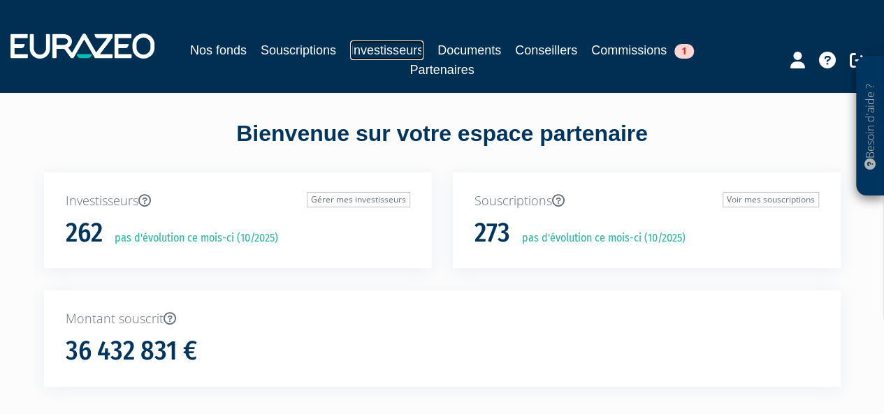
click at [377, 45] on link "Investisseurs" at bounding box center [386, 51] width 73 height 20
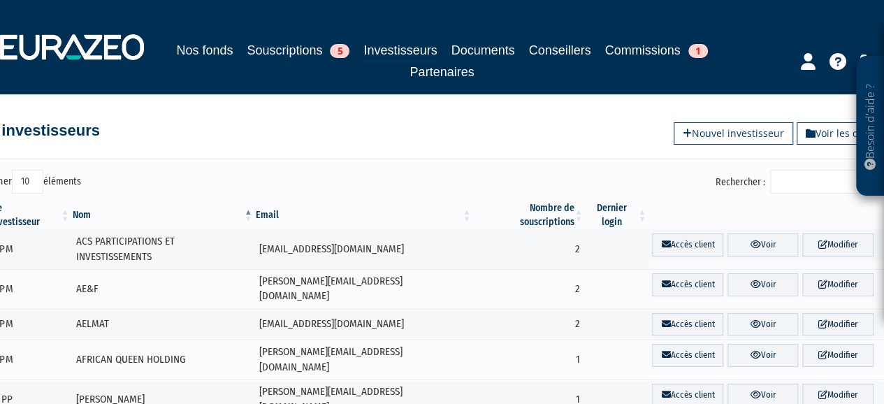
click at [827, 182] on input "Rechercher :" at bounding box center [836, 182] width 133 height 24
type input "l"
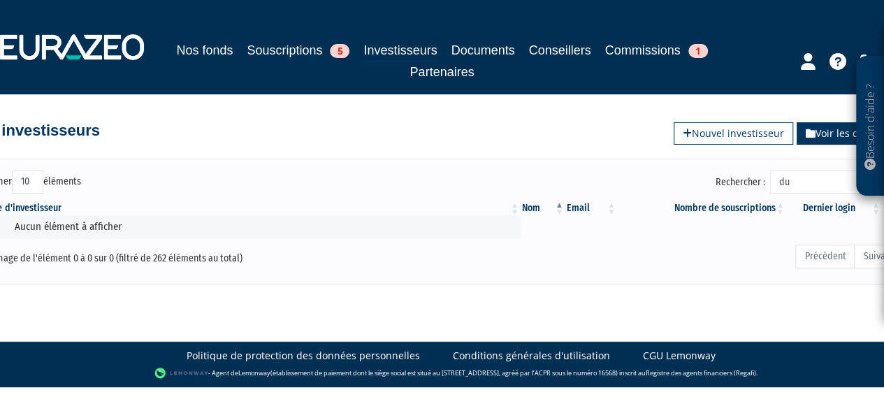
type input "d"
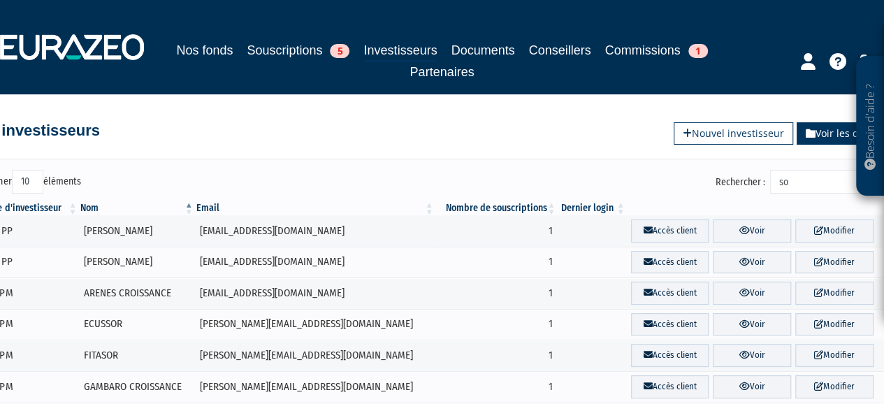
type input "s"
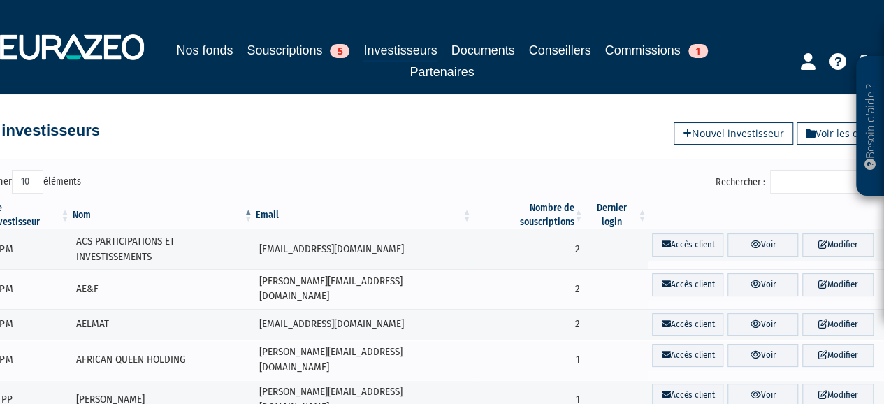
click at [33, 180] on select "10 25 50 100" at bounding box center [27, 182] width 31 height 24
select select "100"
click at [14, 170] on select "10 25 50 100" at bounding box center [27, 182] width 31 height 24
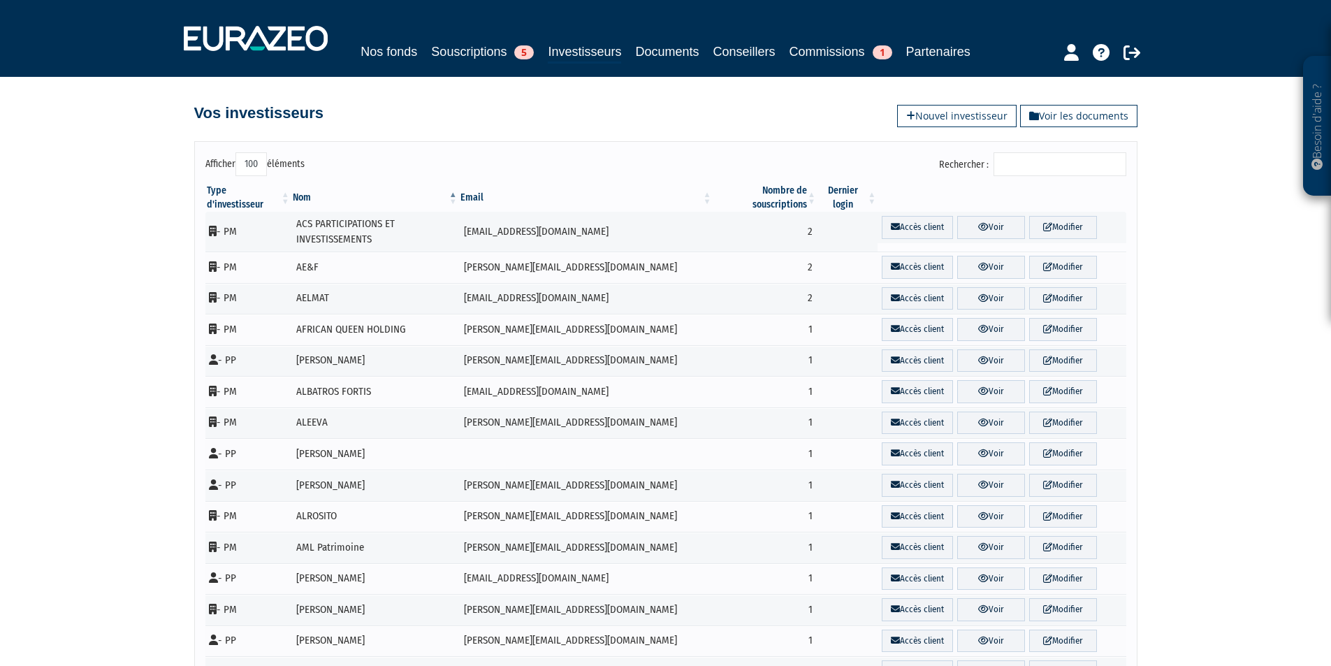
click at [276, 187] on th "Type d'investisseur" at bounding box center [248, 198] width 86 height 28
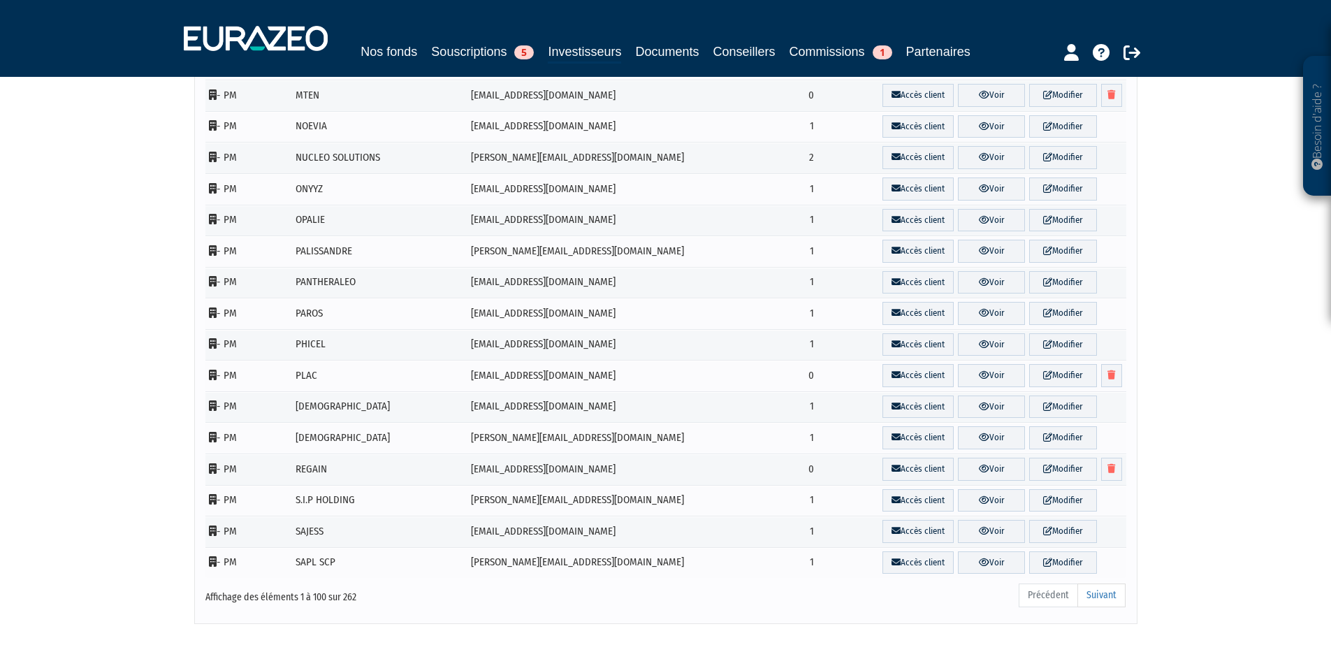
scroll to position [2794, 0]
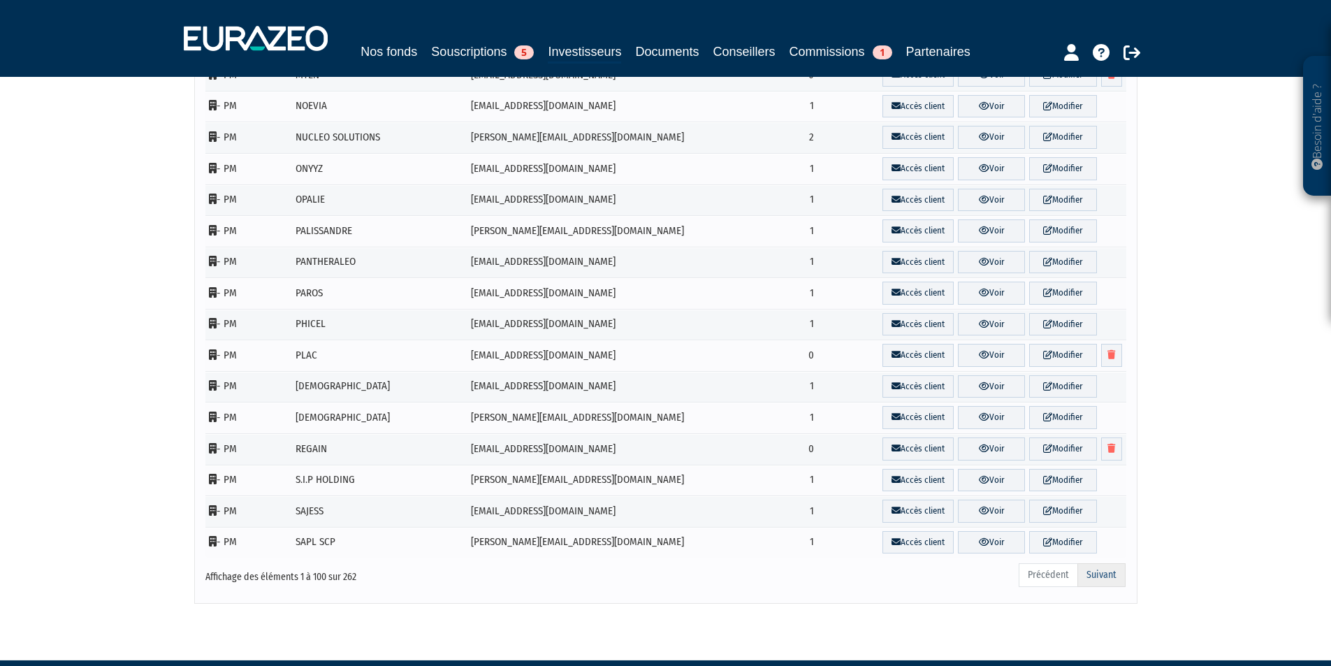
click at [883, 403] on link "Suivant" at bounding box center [1101, 575] width 48 height 24
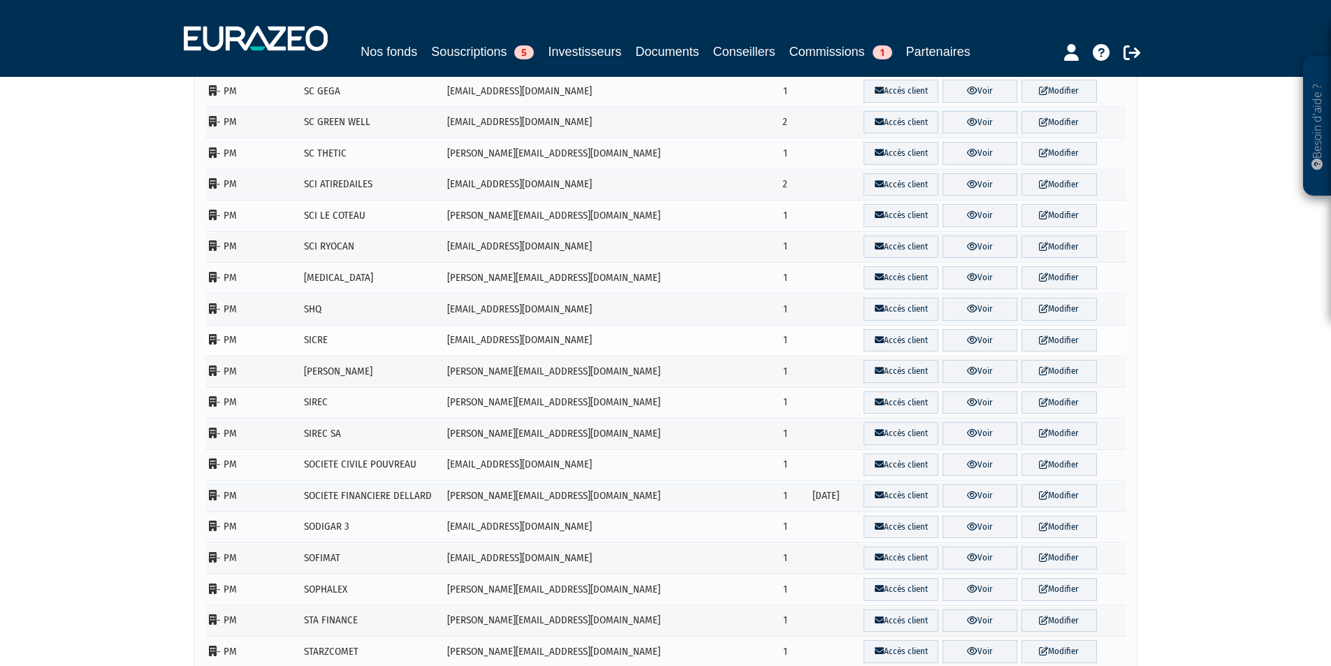
scroll to position [0, 0]
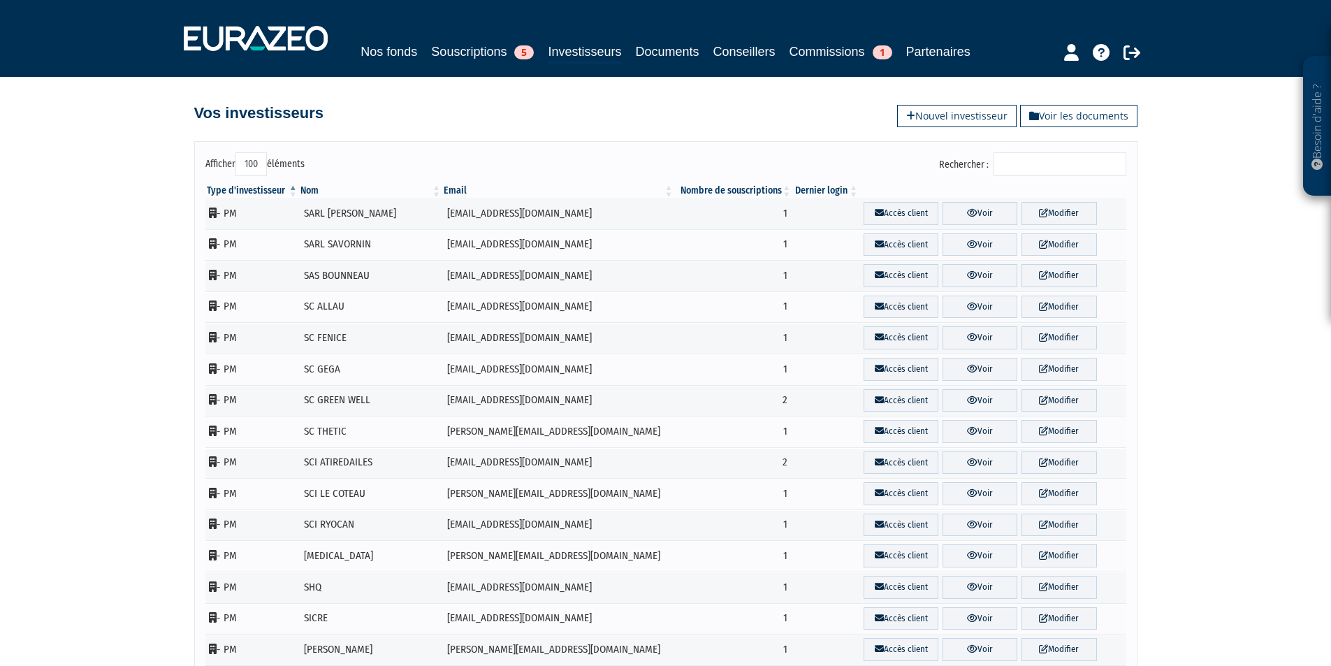
click at [883, 159] on input "Rechercher :" at bounding box center [1060, 164] width 133 height 24
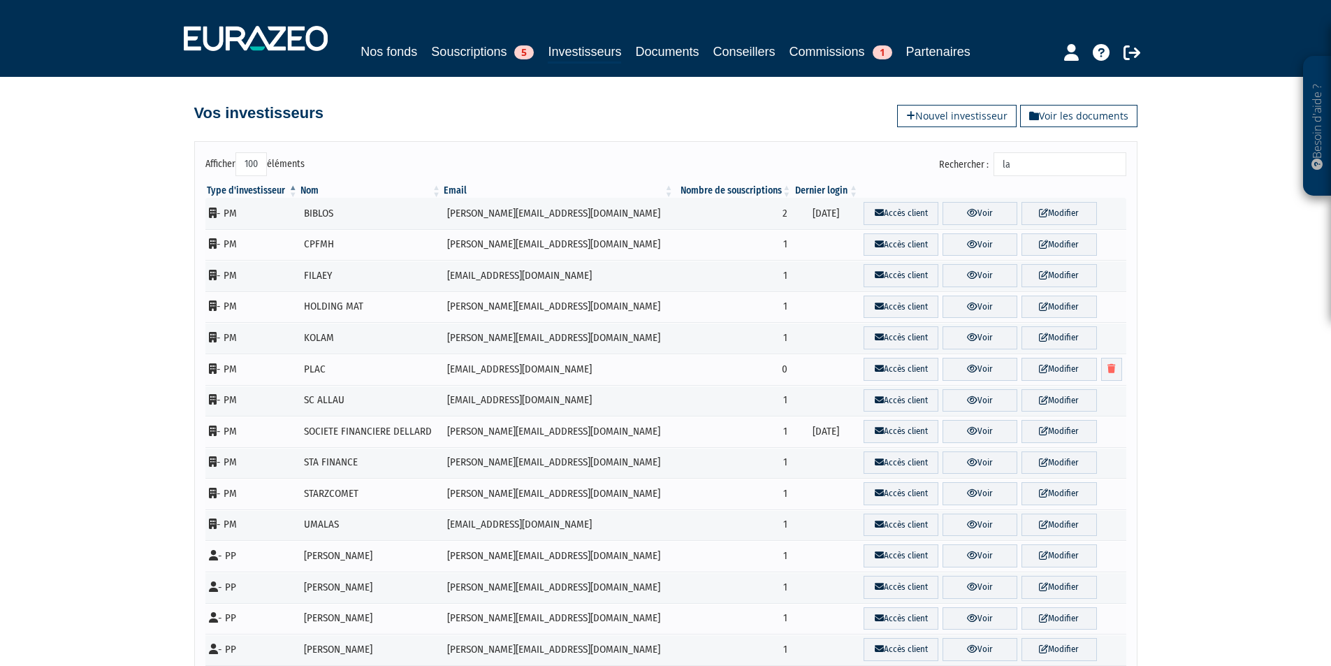
type input "l"
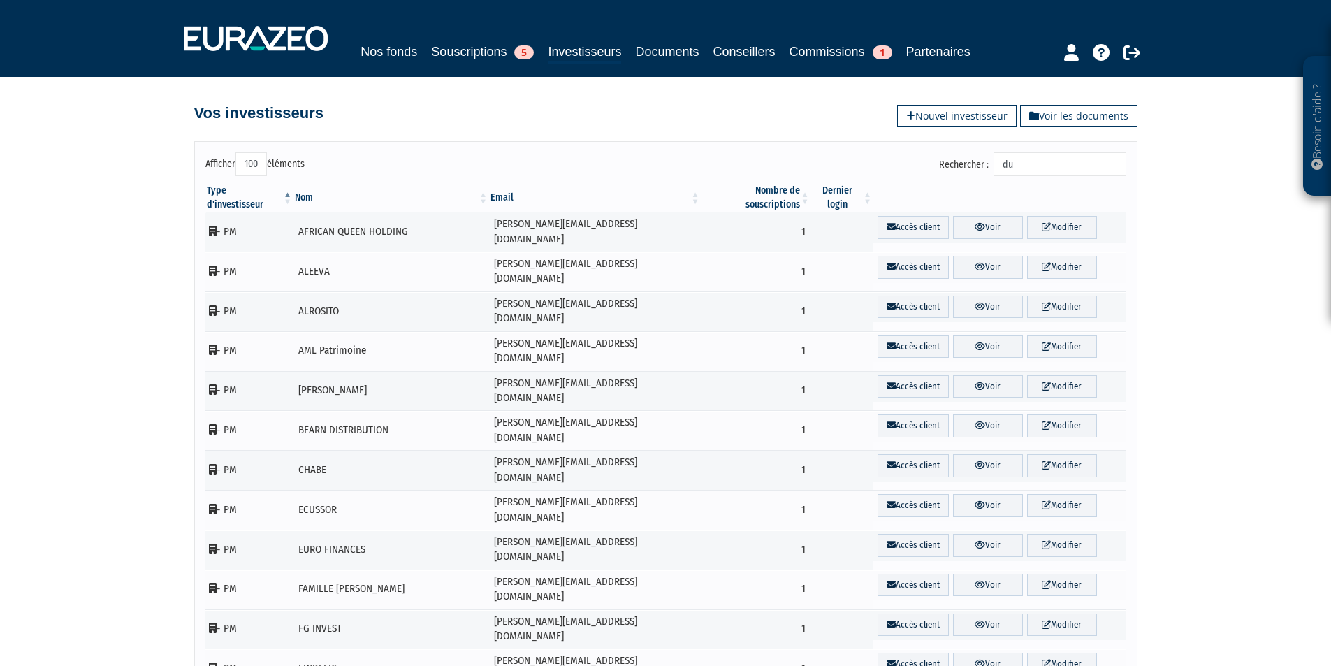
type input "d"
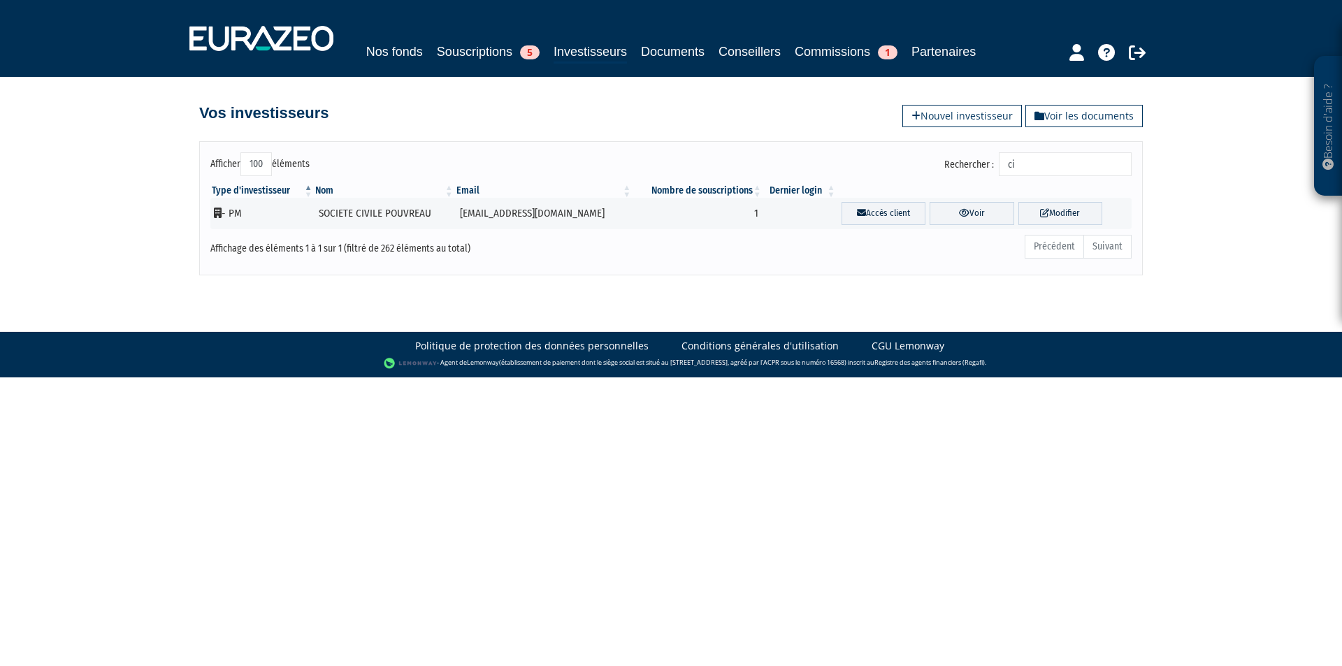
type input "c"
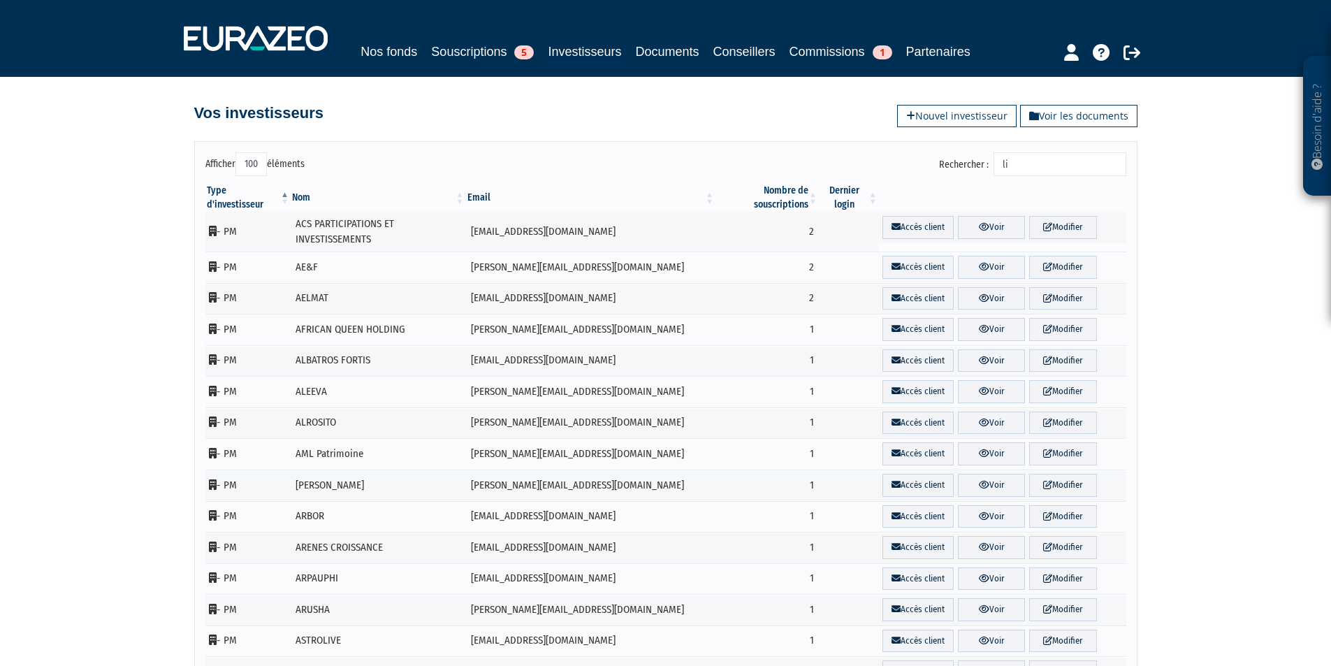
type input "l"
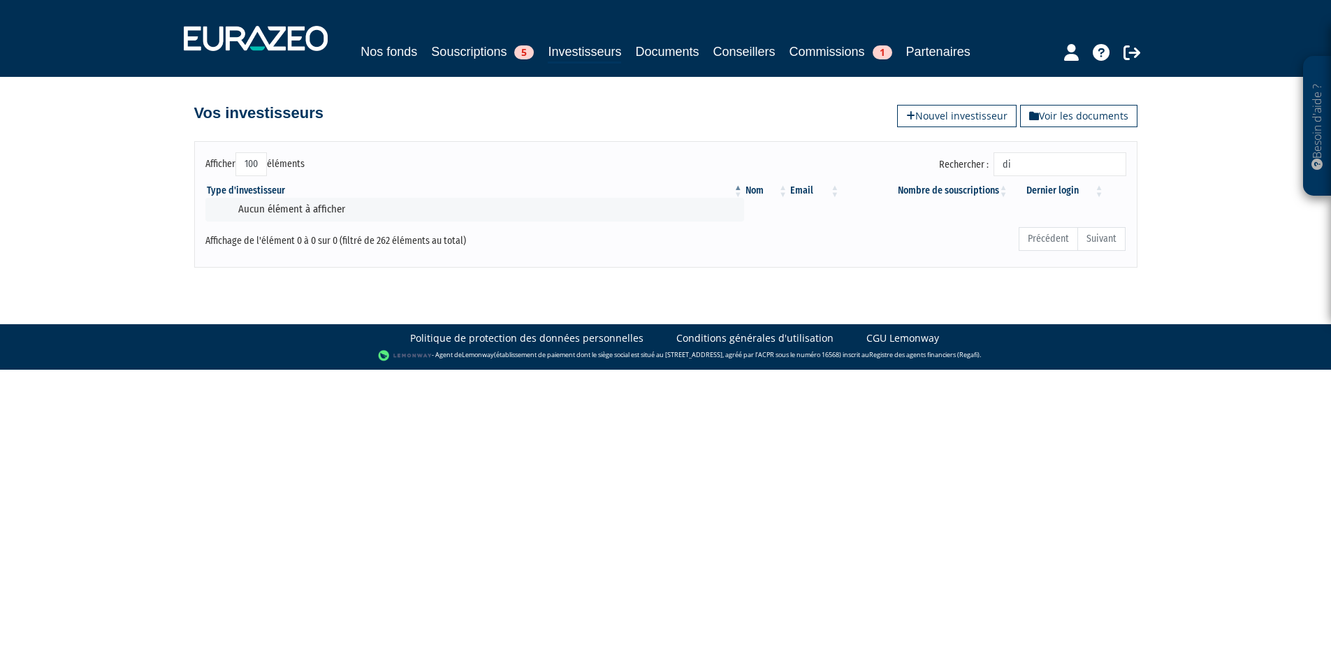
type input "d"
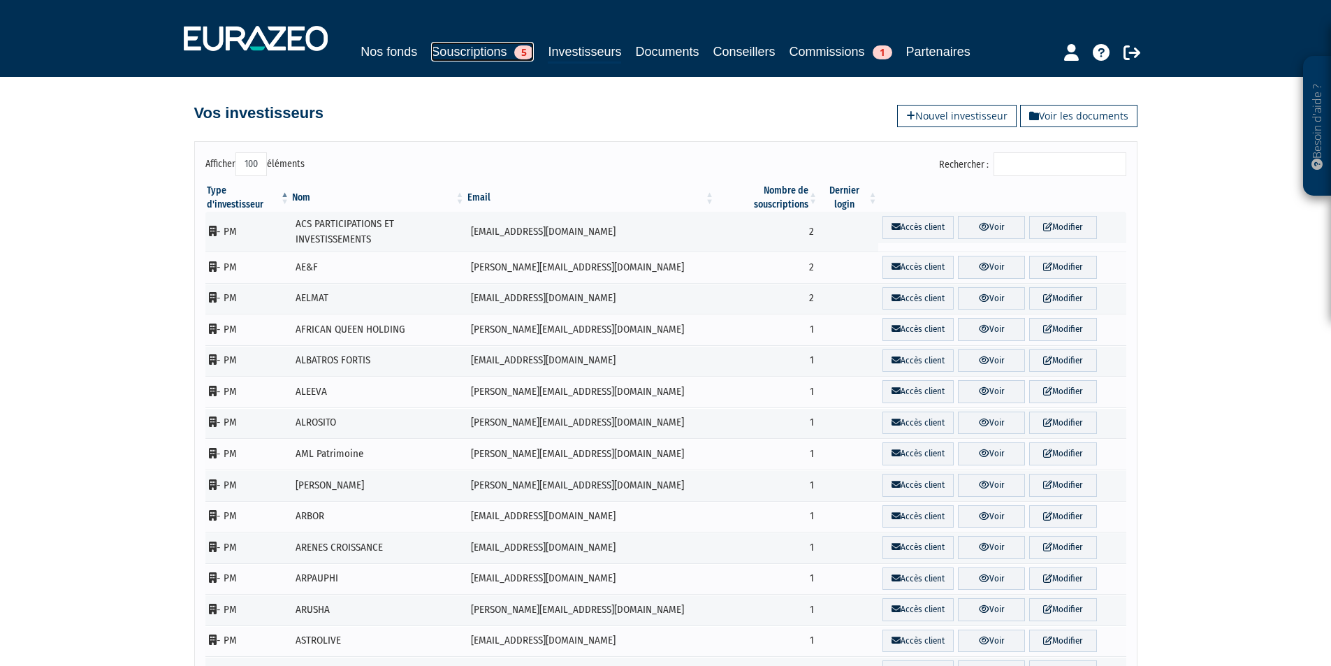
click at [488, 50] on link "Souscriptions 5" at bounding box center [482, 52] width 103 height 20
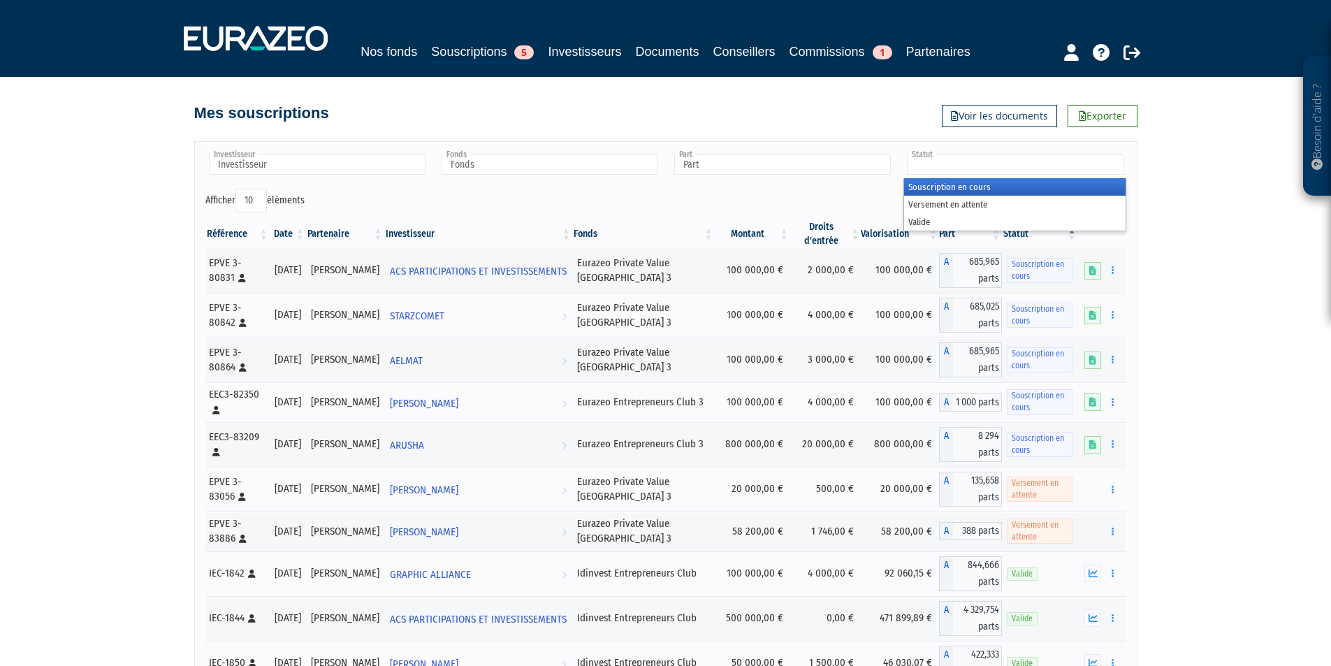
click at [994, 170] on input "text" at bounding box center [1015, 164] width 217 height 20
click at [840, 183] on div "Investisseur ACS PARTICIPATIONS ET INVESTISSEMENTS AE&F AELMAT AFRICAN QUEEN HO…" at bounding box center [666, 170] width 942 height 36
type input "Statut"
click at [255, 201] on select "10 25 50 100" at bounding box center [250, 201] width 31 height 24
select select "100"
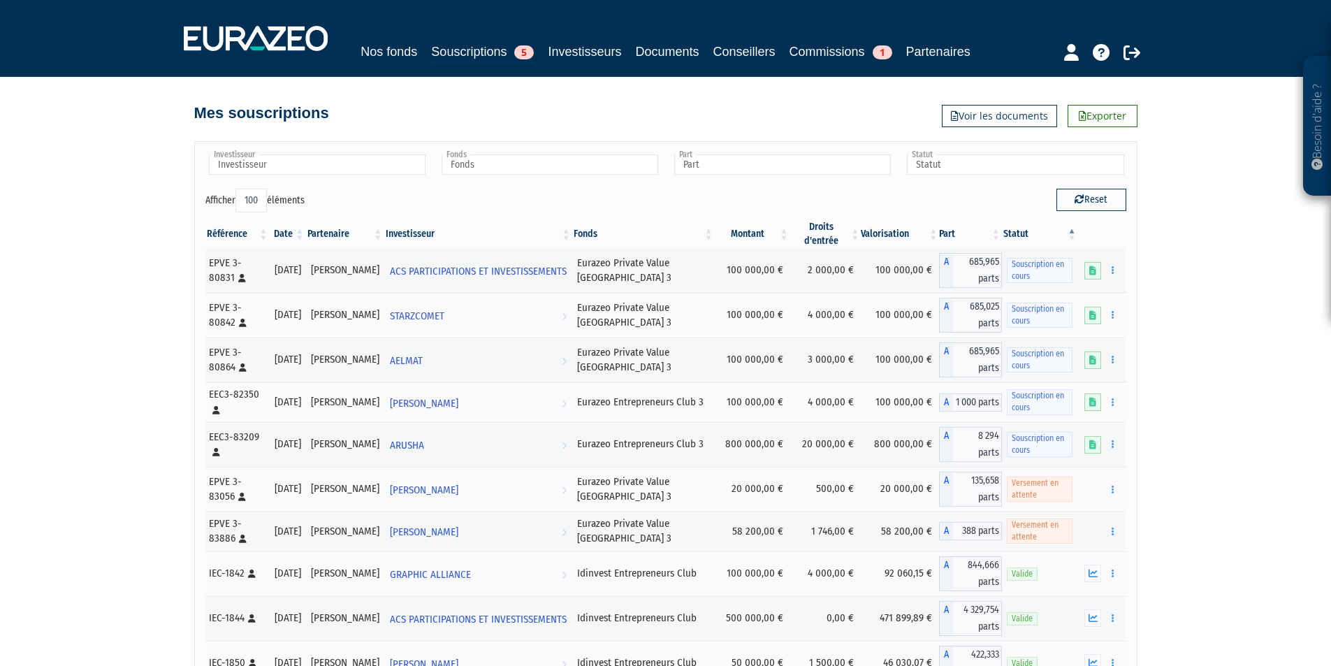
click at [238, 189] on select "10 25 50 100" at bounding box center [250, 201] width 31 height 24
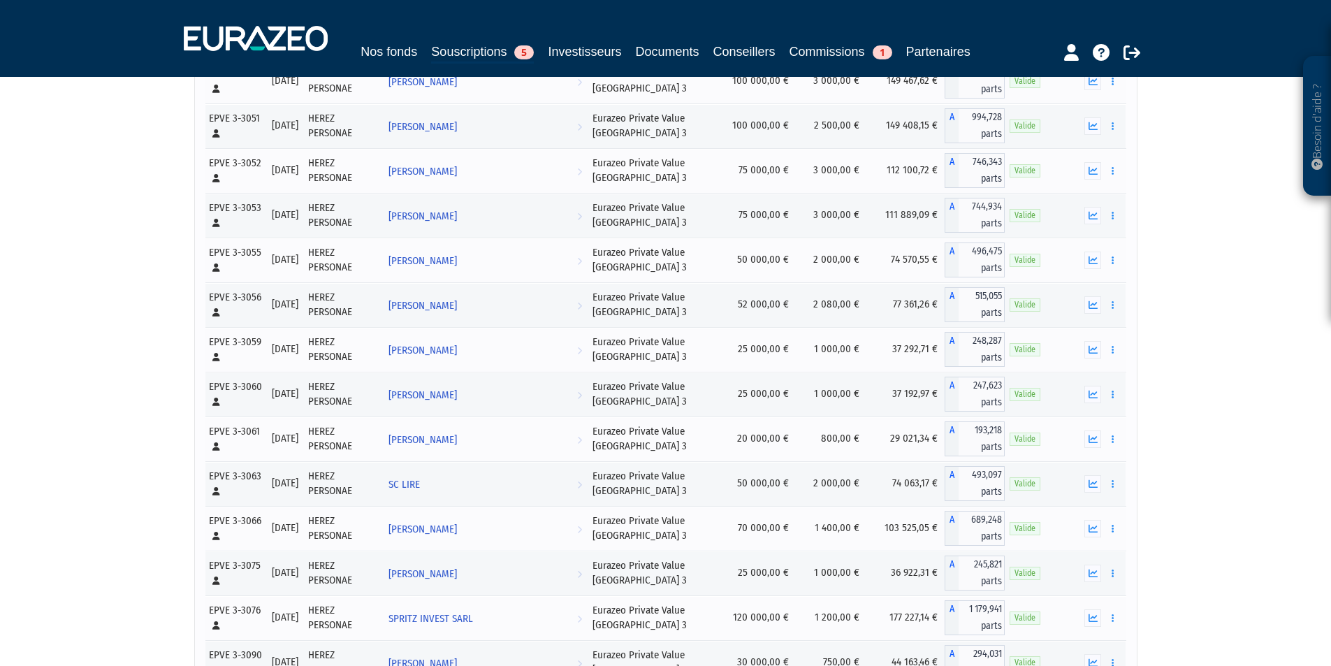
scroll to position [1607, 0]
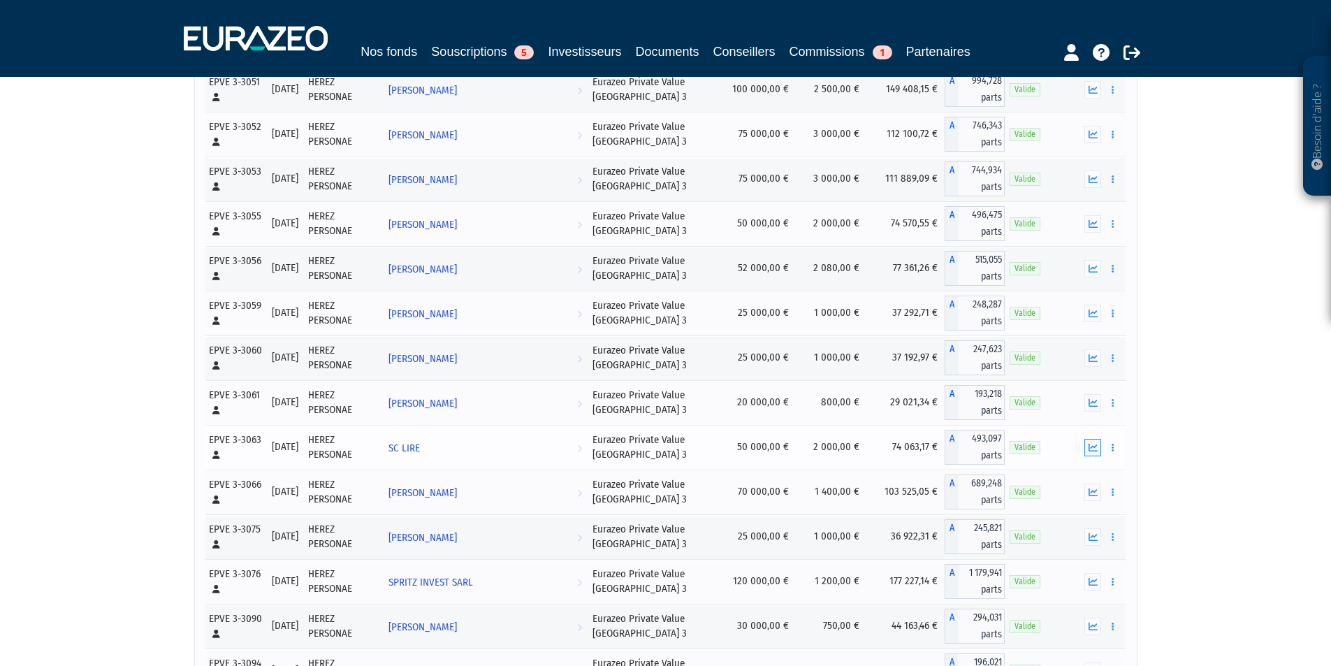
click at [1096, 444] on icon "button" at bounding box center [1093, 447] width 9 height 9
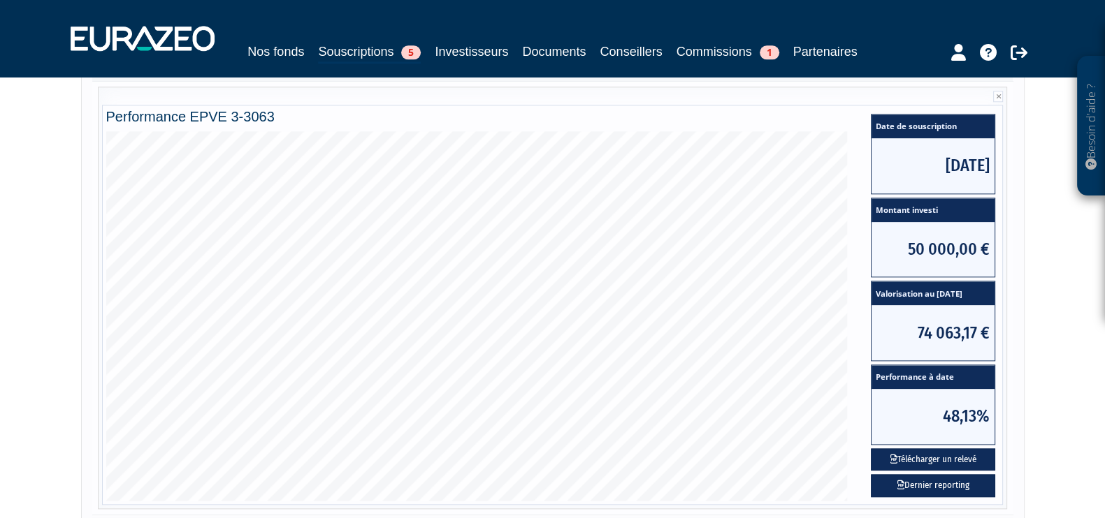
scroll to position [1974, 0]
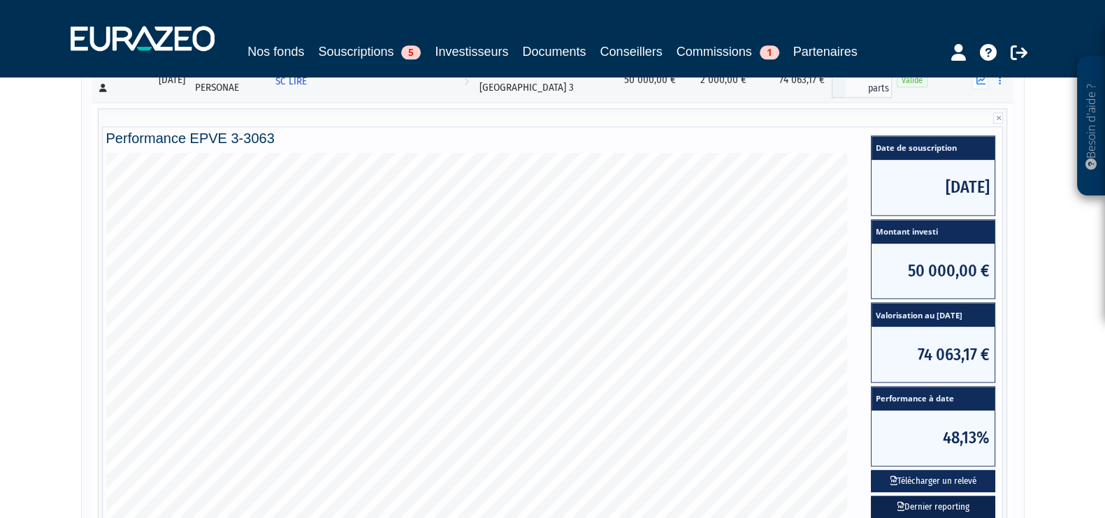
click at [916, 496] on link "Dernier reporting" at bounding box center [933, 507] width 124 height 23
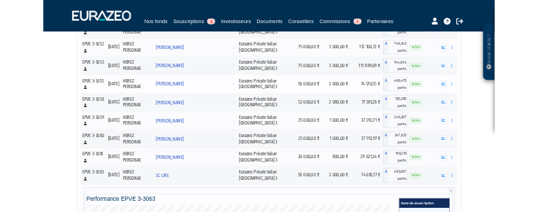
scroll to position [1187, 0]
